Goal: Information Seeking & Learning: Learn about a topic

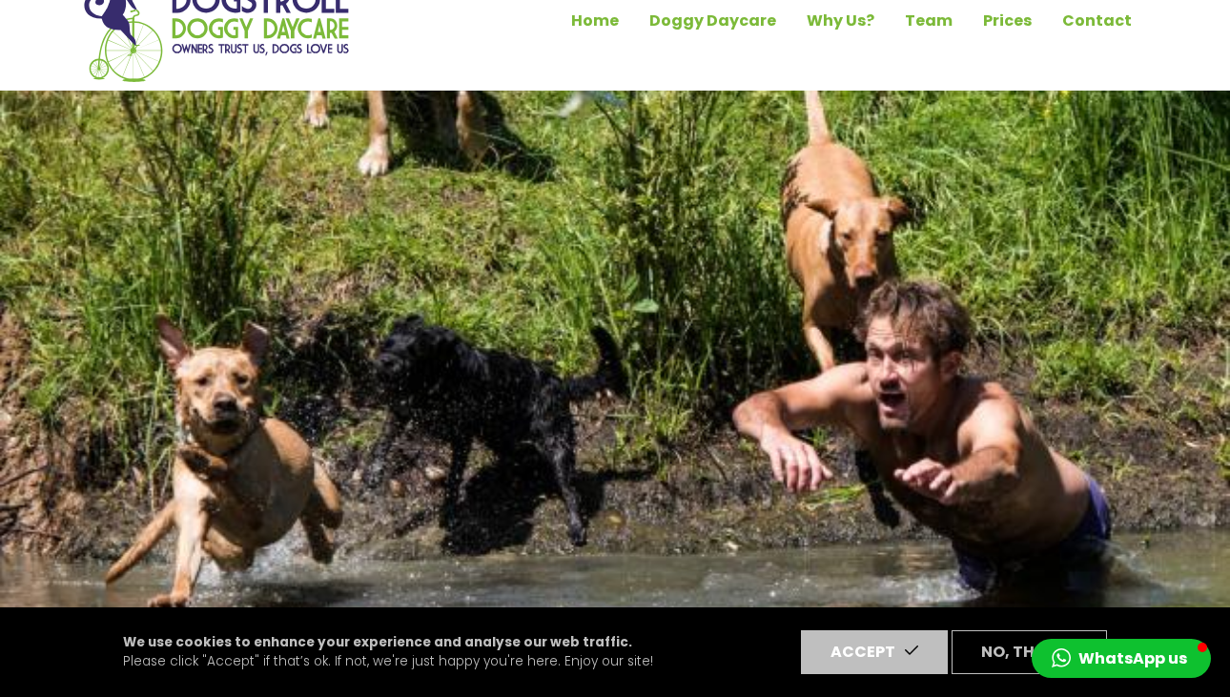
scroll to position [51, 0]
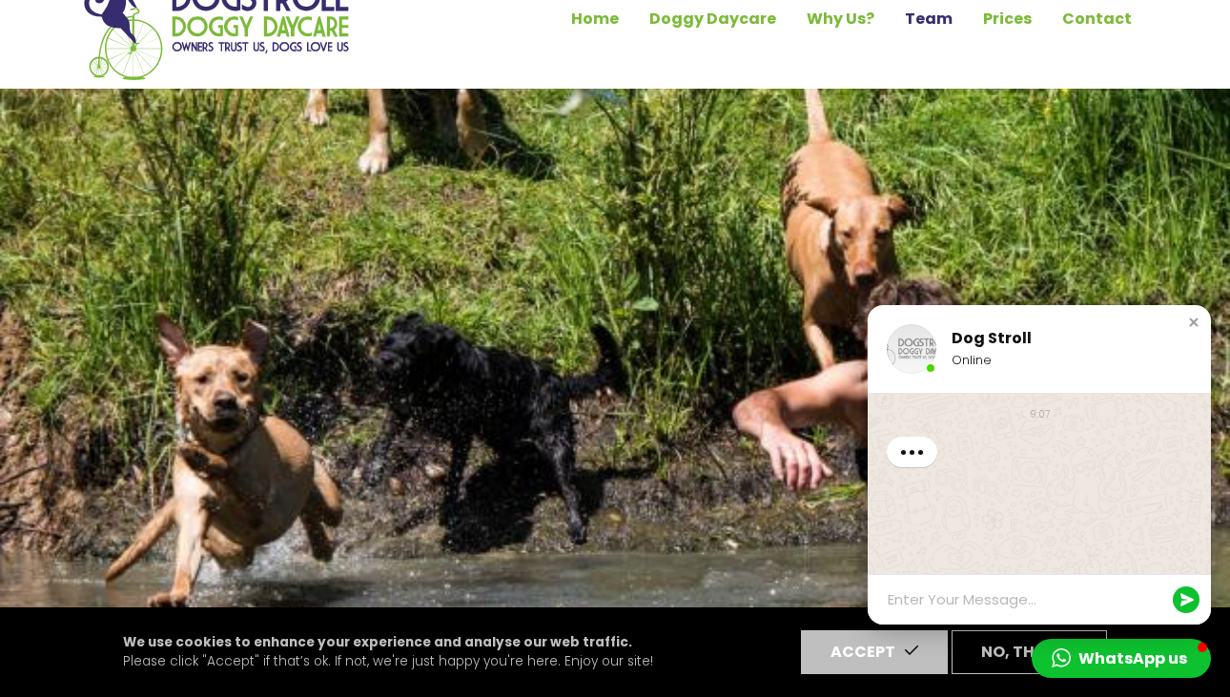
click at [931, 14] on link "Team" at bounding box center [928, 19] width 78 height 32
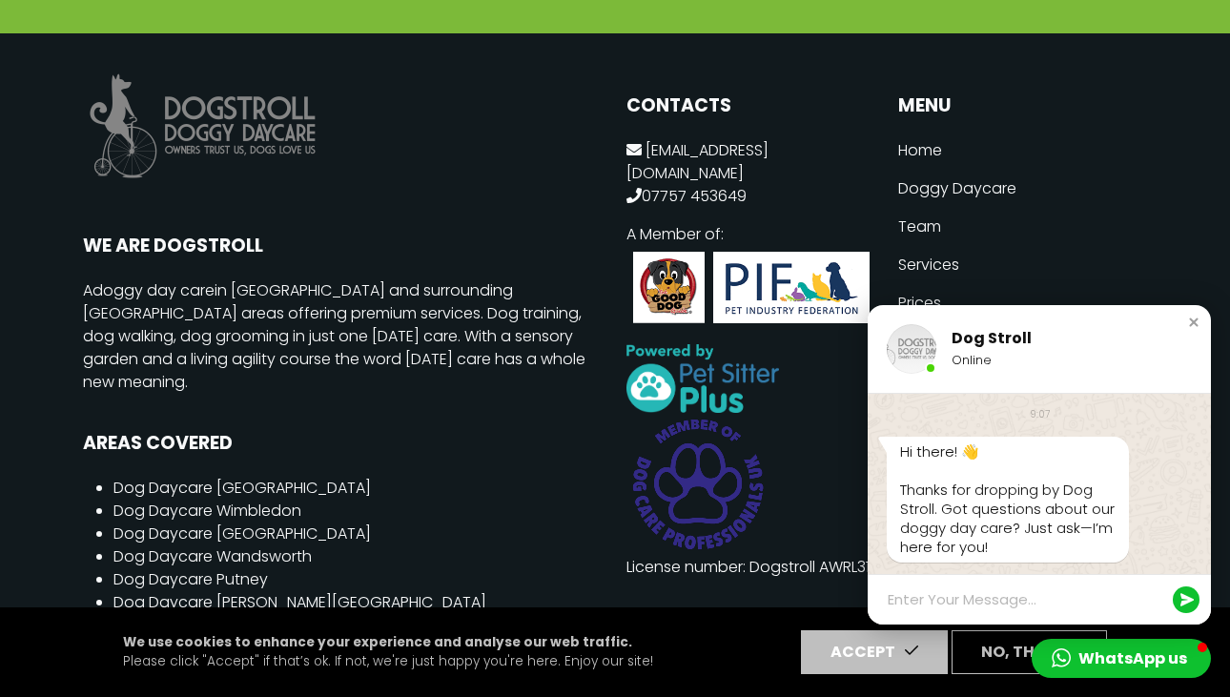
scroll to position [4313, 0]
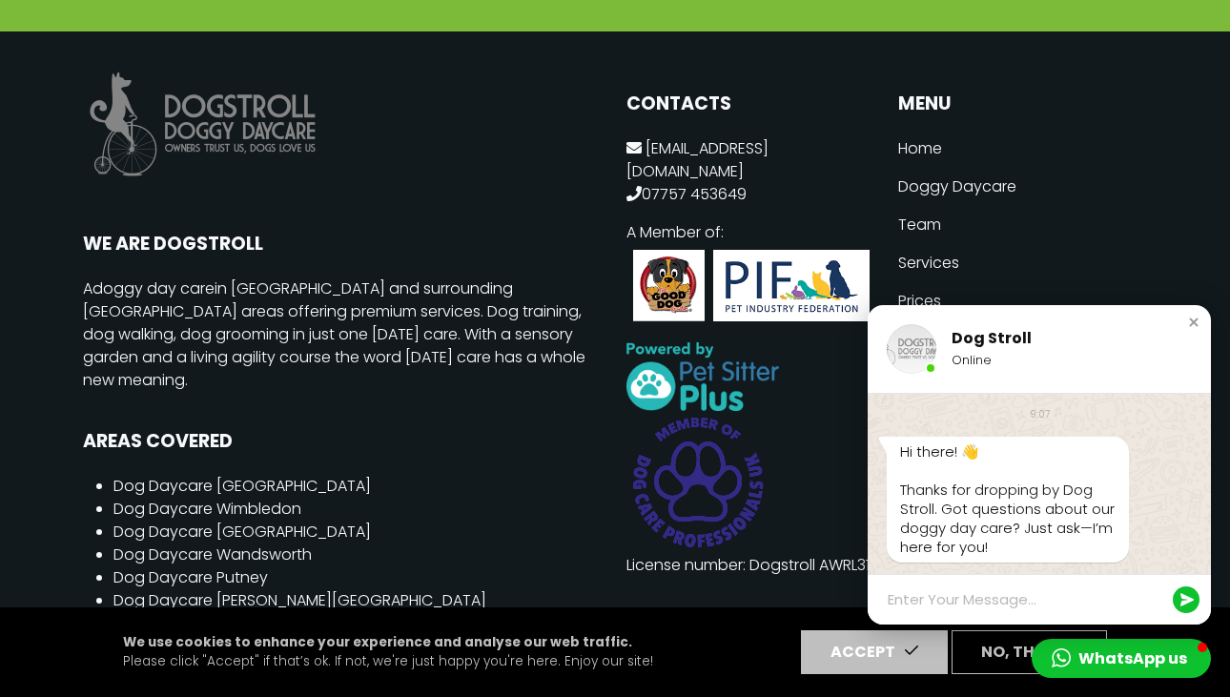
click at [928, 282] on link "Prices" at bounding box center [1022, 301] width 249 height 38
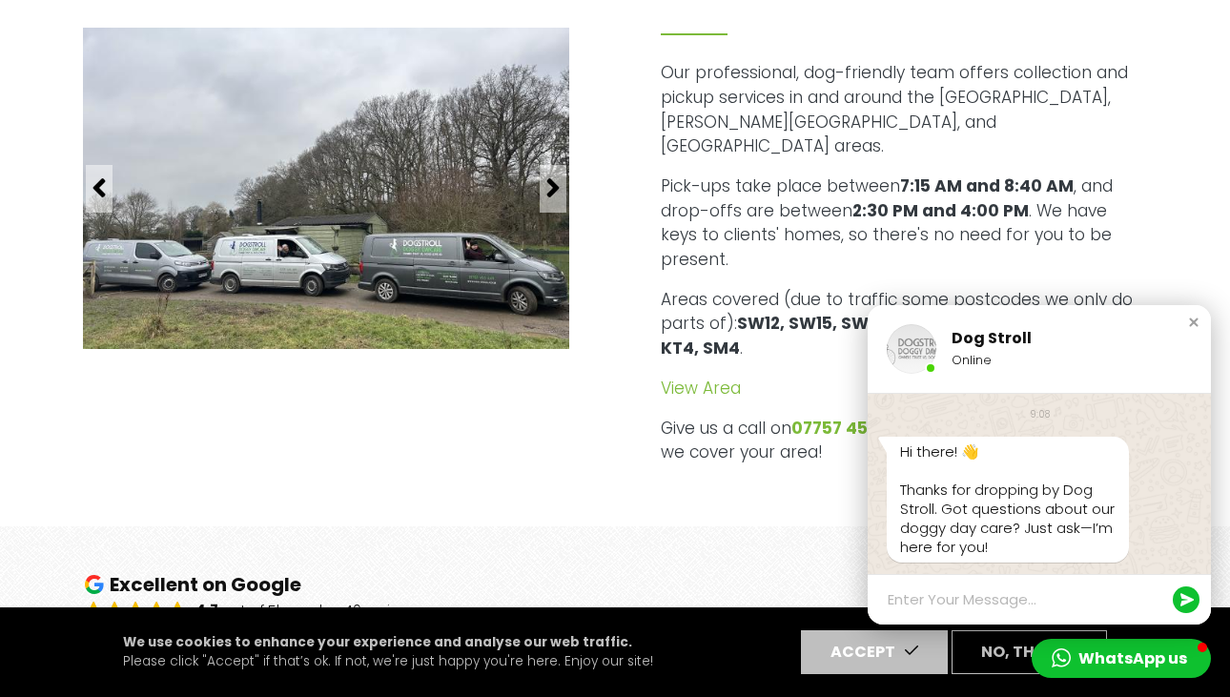
scroll to position [1848, 0]
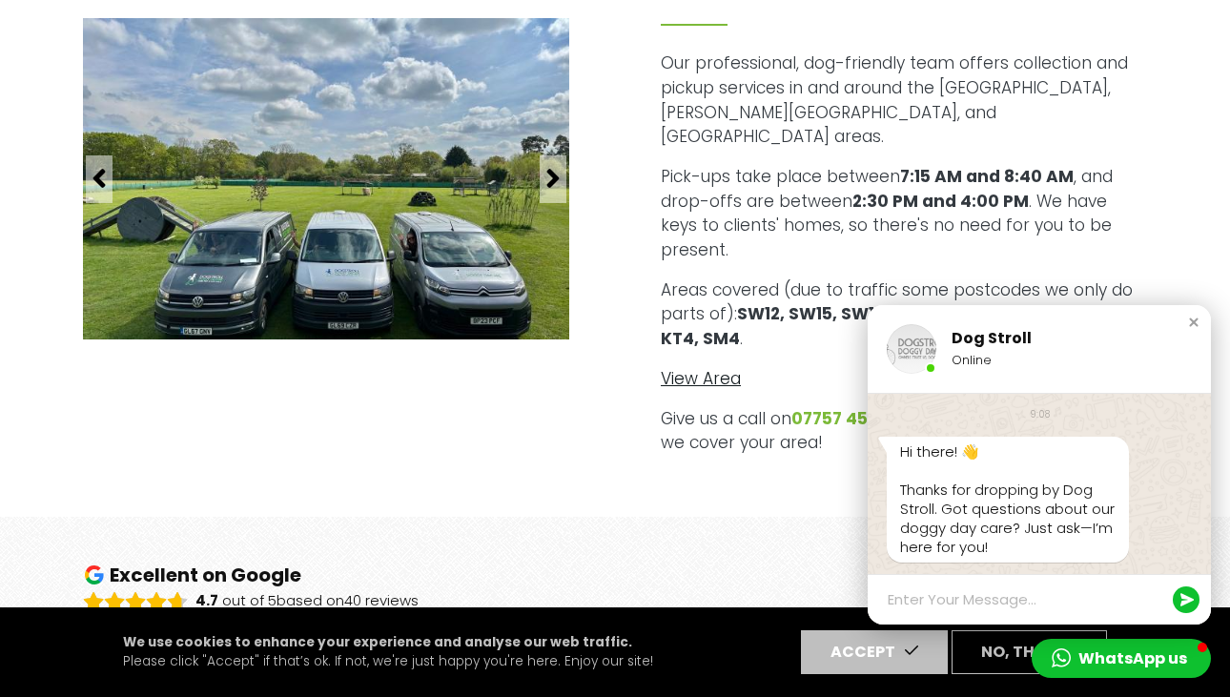
click at [694, 367] on link "View Area" at bounding box center [701, 378] width 80 height 23
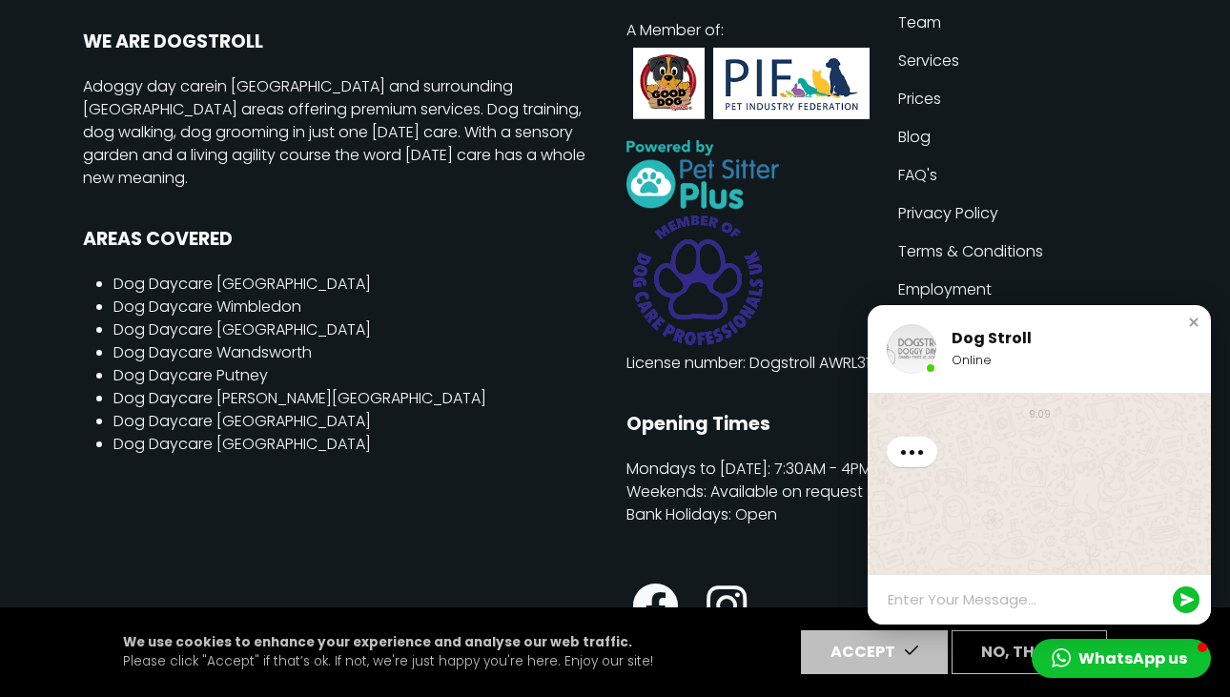
scroll to position [3076, 0]
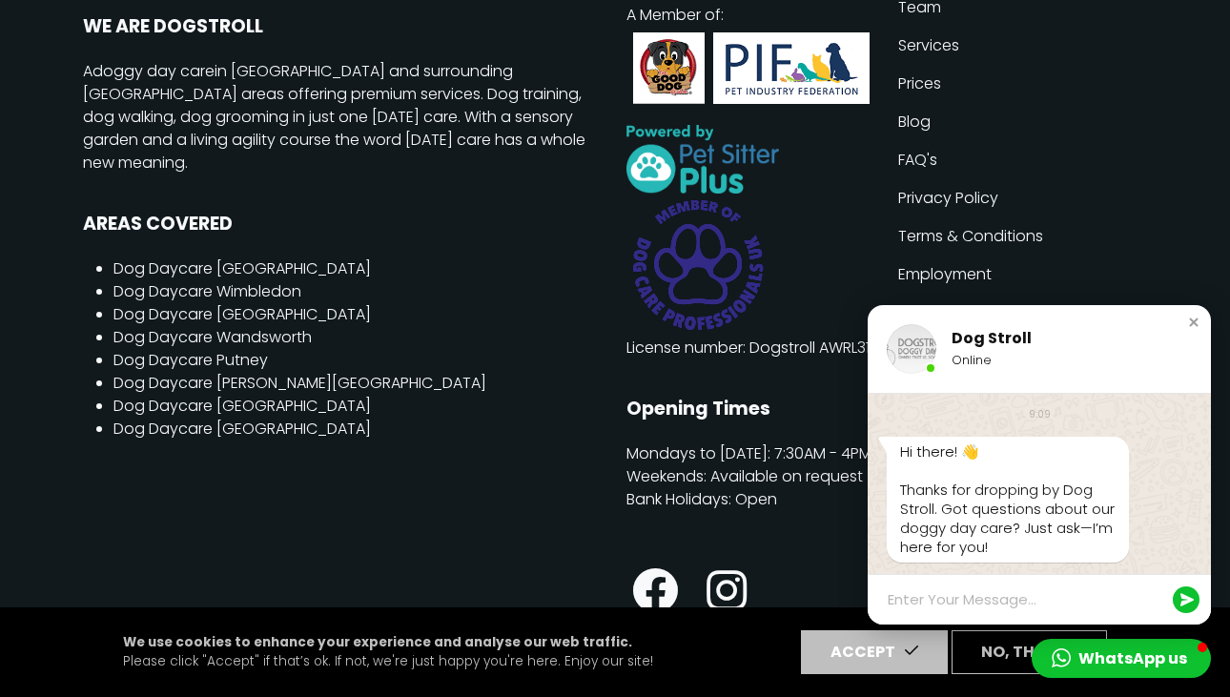
click at [966, 255] on link "Employment" at bounding box center [1022, 274] width 249 height 38
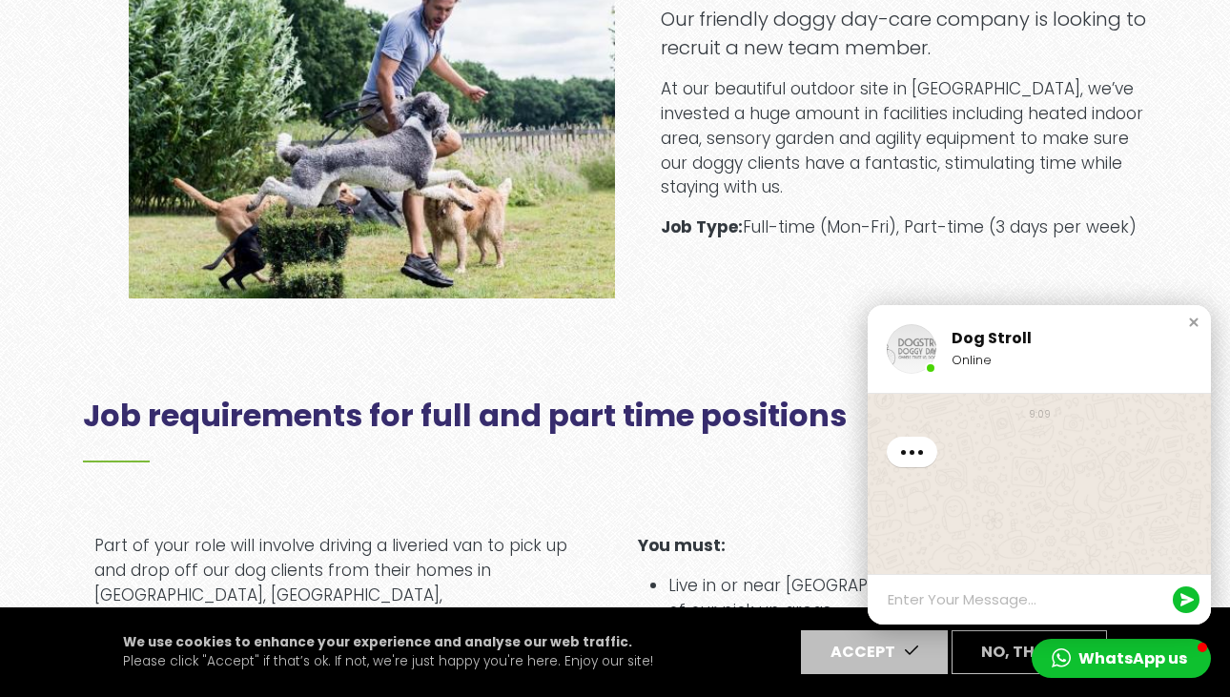
scroll to position [736, 0]
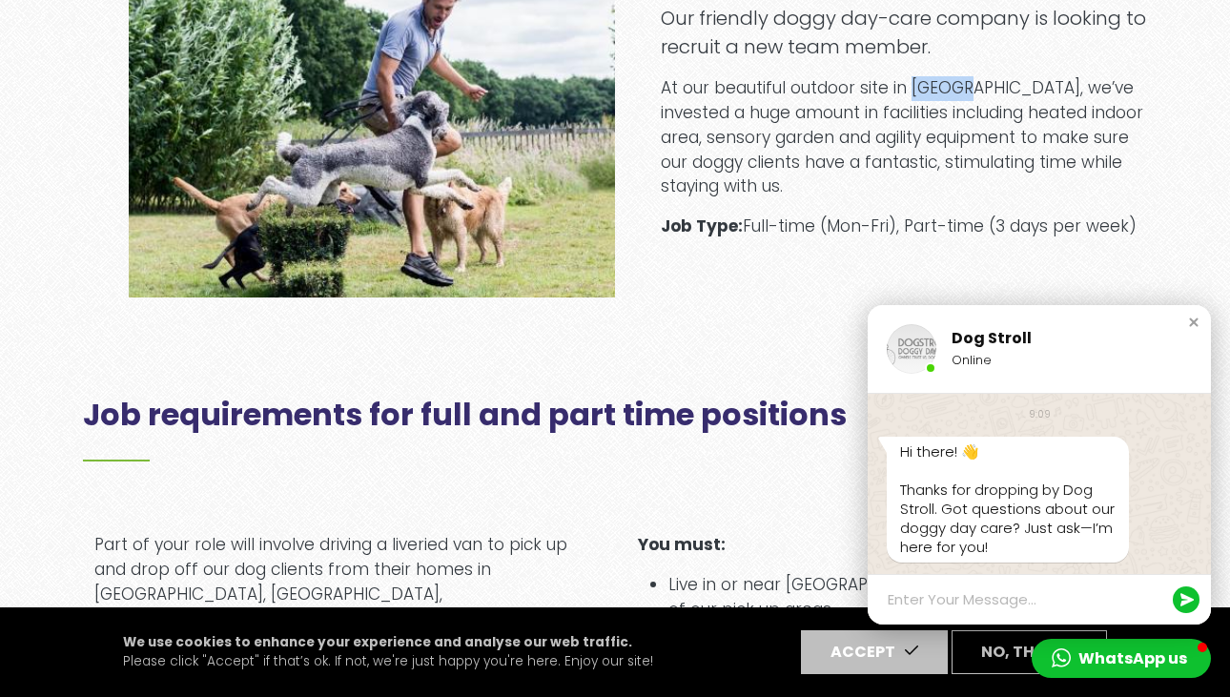
drag, startPoint x: 910, startPoint y: 104, endPoint x: 974, endPoint y: 103, distance: 63.9
click at [974, 103] on p "At our beautiful outdoor site in Ockham, we’ve invested a huge amount in facili…" at bounding box center [904, 137] width 486 height 123
copy p "Ockham"
